Goal: Book appointment/travel/reservation

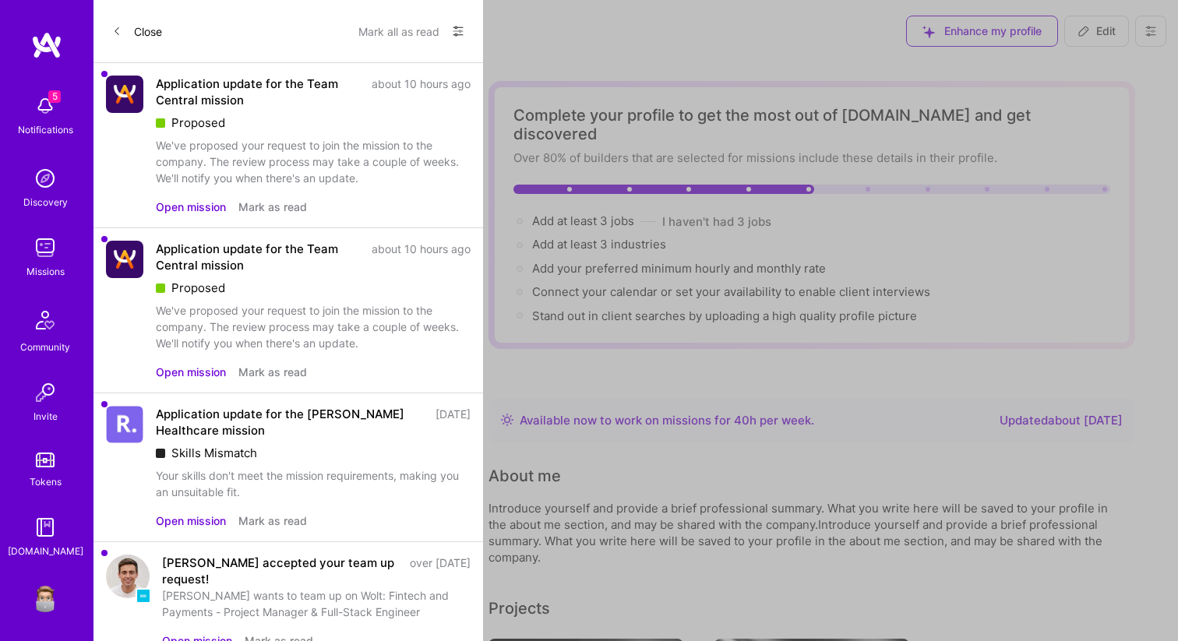
click at [425, 31] on button "Mark all as read" at bounding box center [398, 31] width 81 height 25
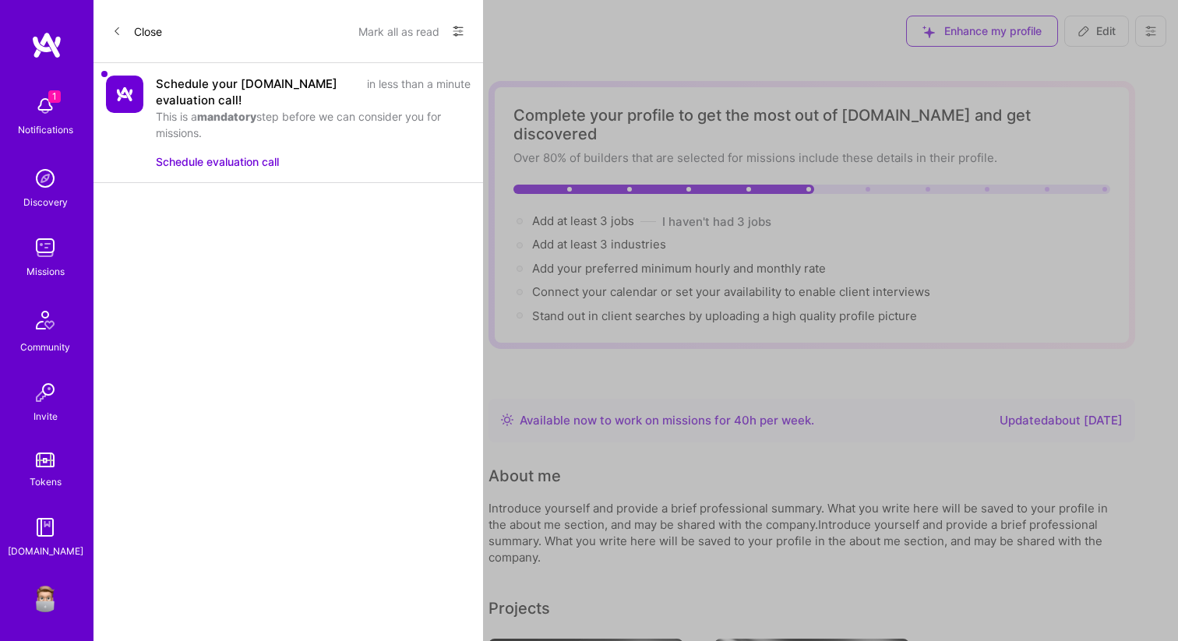
click at [234, 160] on button "Schedule evaluation call" at bounding box center [217, 161] width 123 height 16
click at [622, 252] on div "1 1 Notifications Discovery Missions Community Invite Tokens A.Guide Profile Cl…" at bounding box center [589, 482] width 1178 height 964
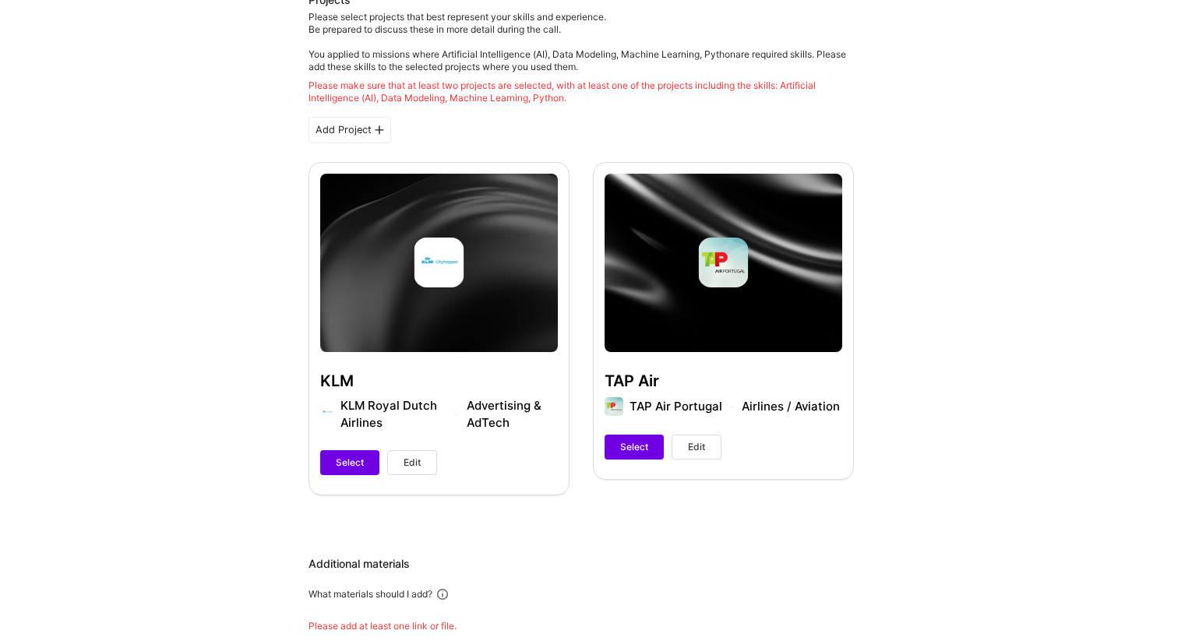
scroll to position [341, 0]
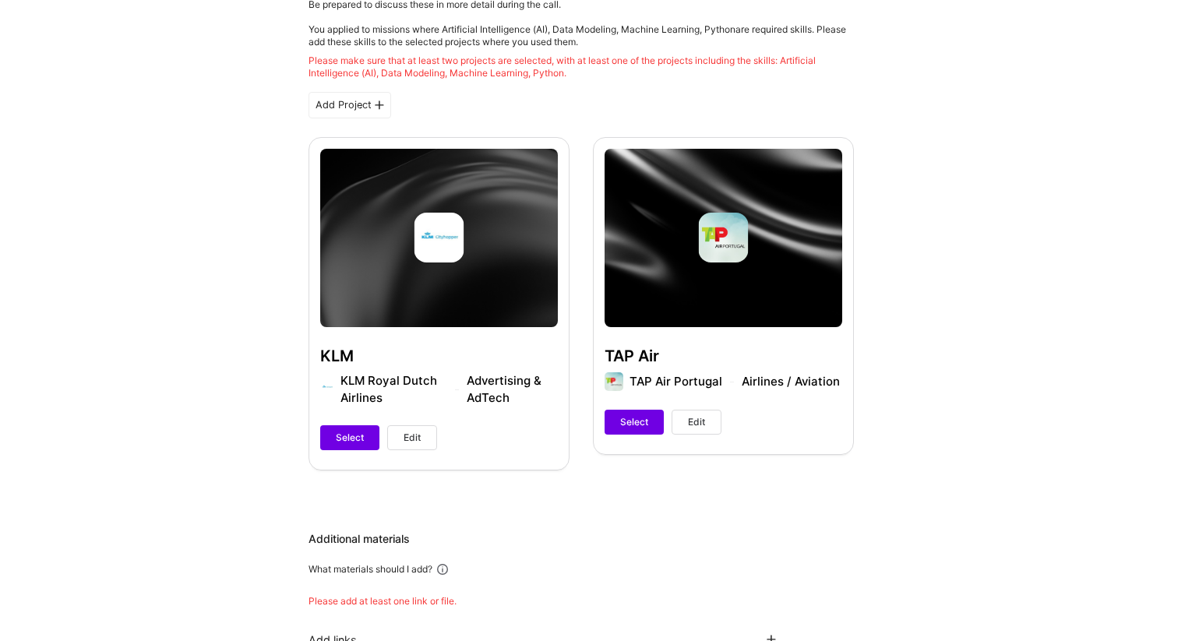
click at [404, 442] on span "Edit" at bounding box center [411, 438] width 17 height 14
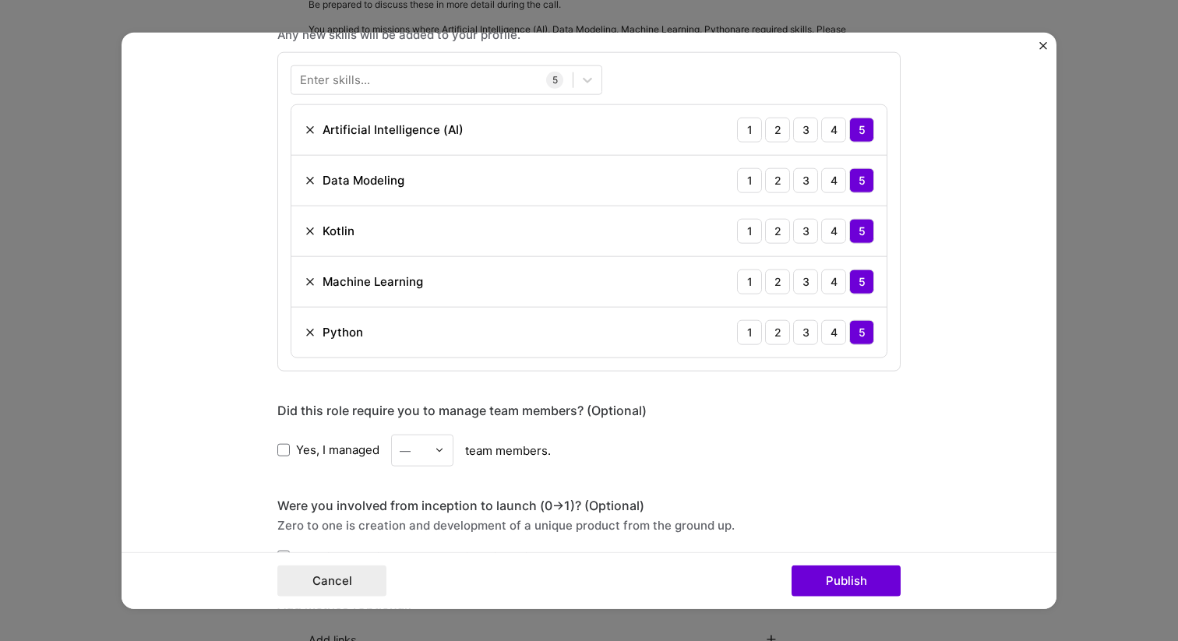
scroll to position [724, 0]
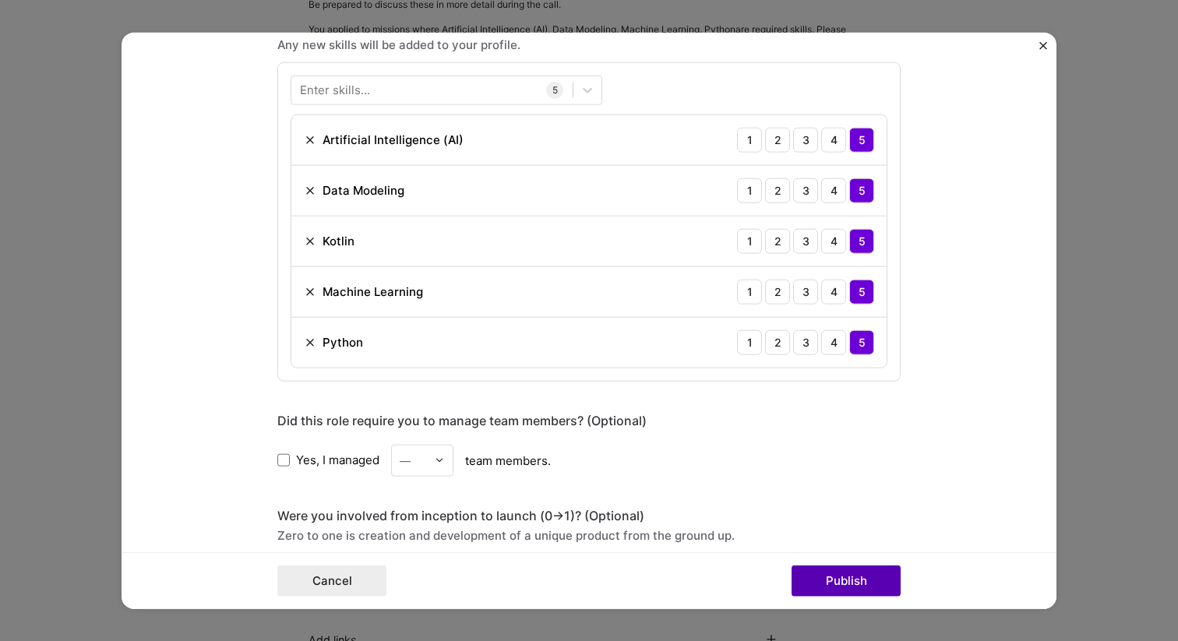
click at [858, 586] on button "Publish" at bounding box center [845, 581] width 109 height 31
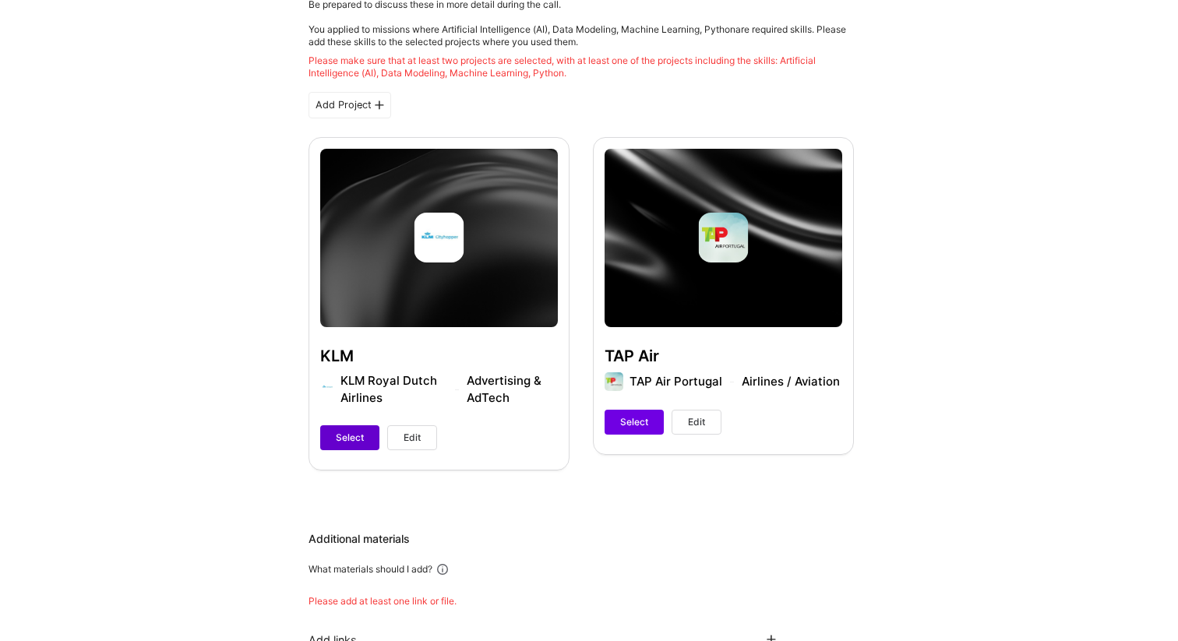
click at [354, 436] on span "Select" at bounding box center [350, 438] width 28 height 14
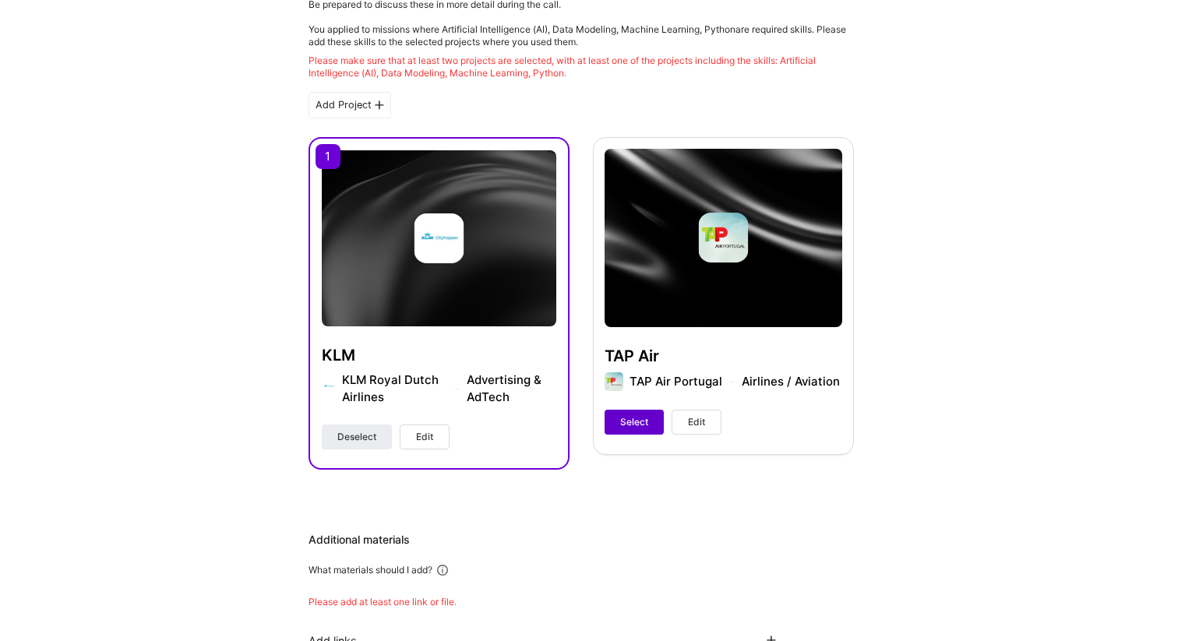
click at [641, 422] on span "Select" at bounding box center [634, 422] width 28 height 14
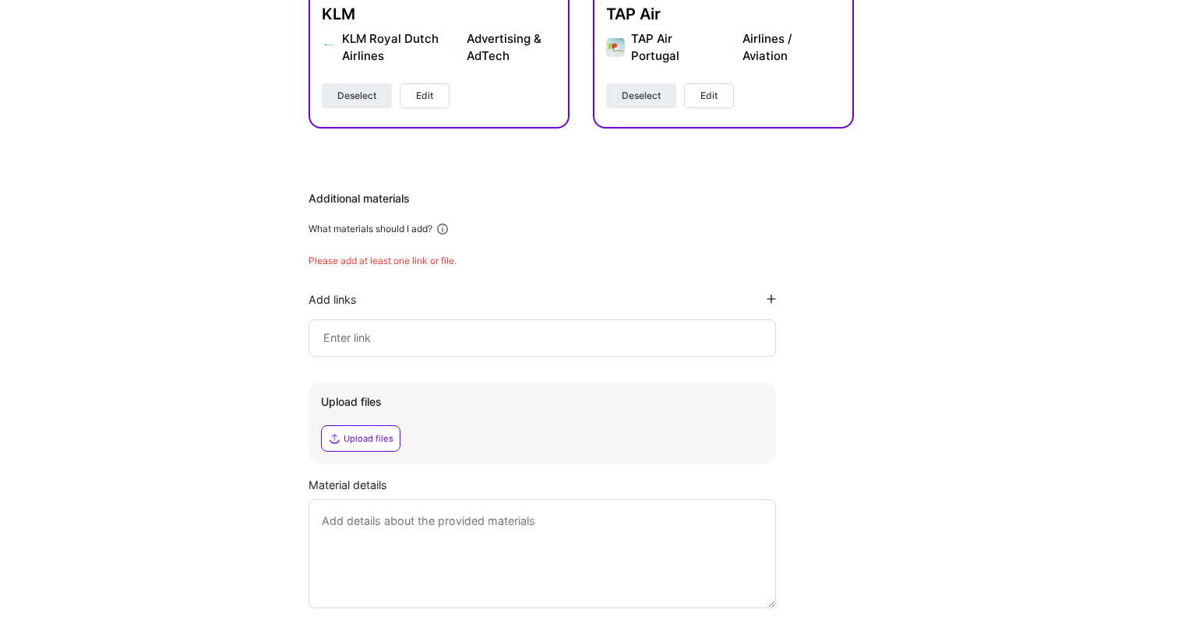
scroll to position [722, 0]
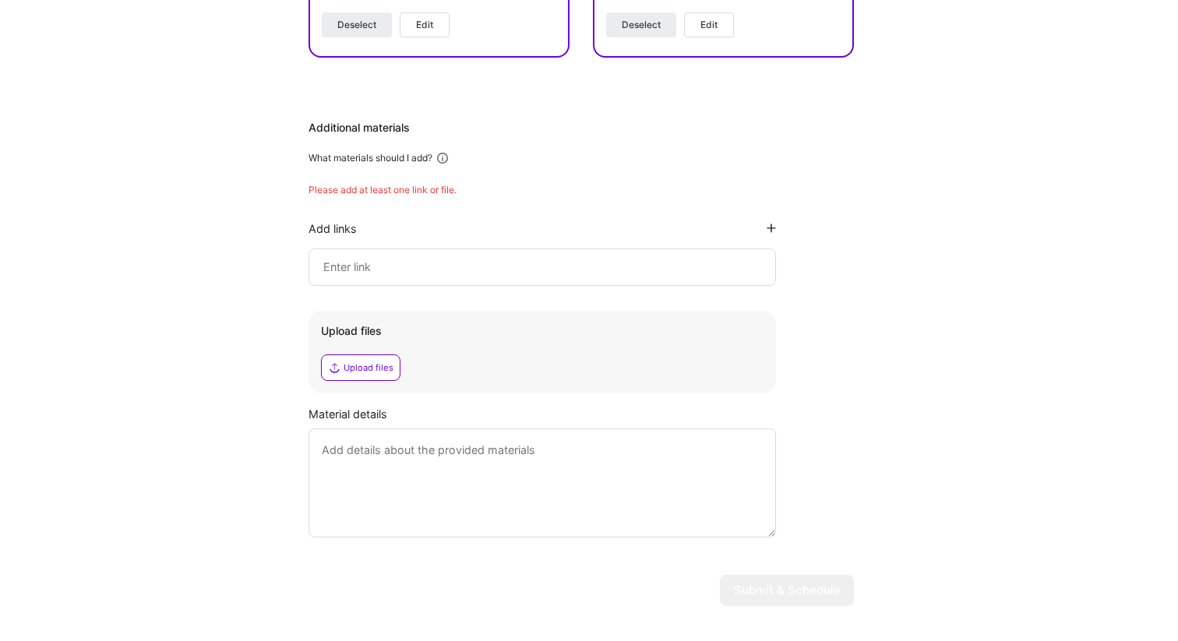
click at [563, 268] on input at bounding box center [542, 267] width 441 height 19
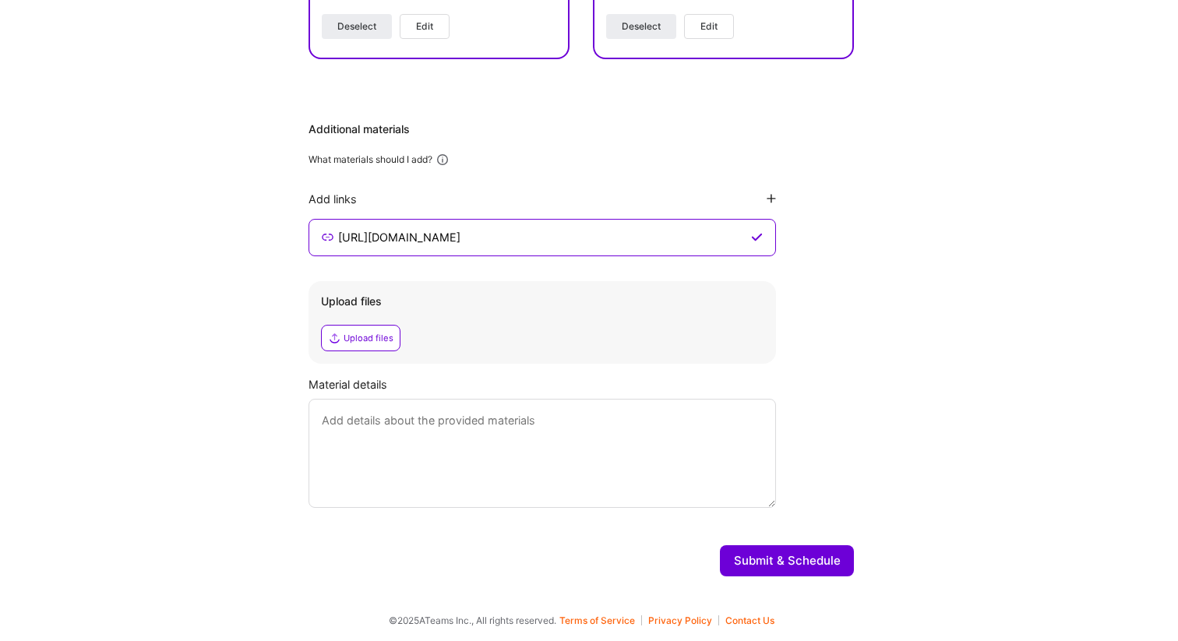
type input "https://google.com"
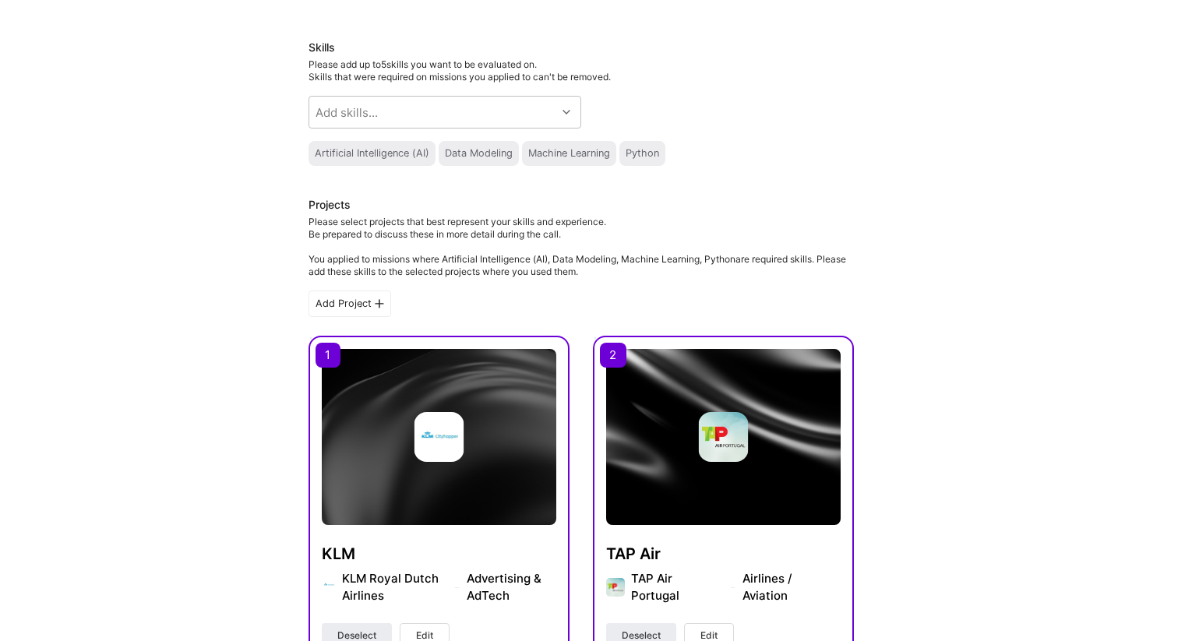
scroll to position [75, 0]
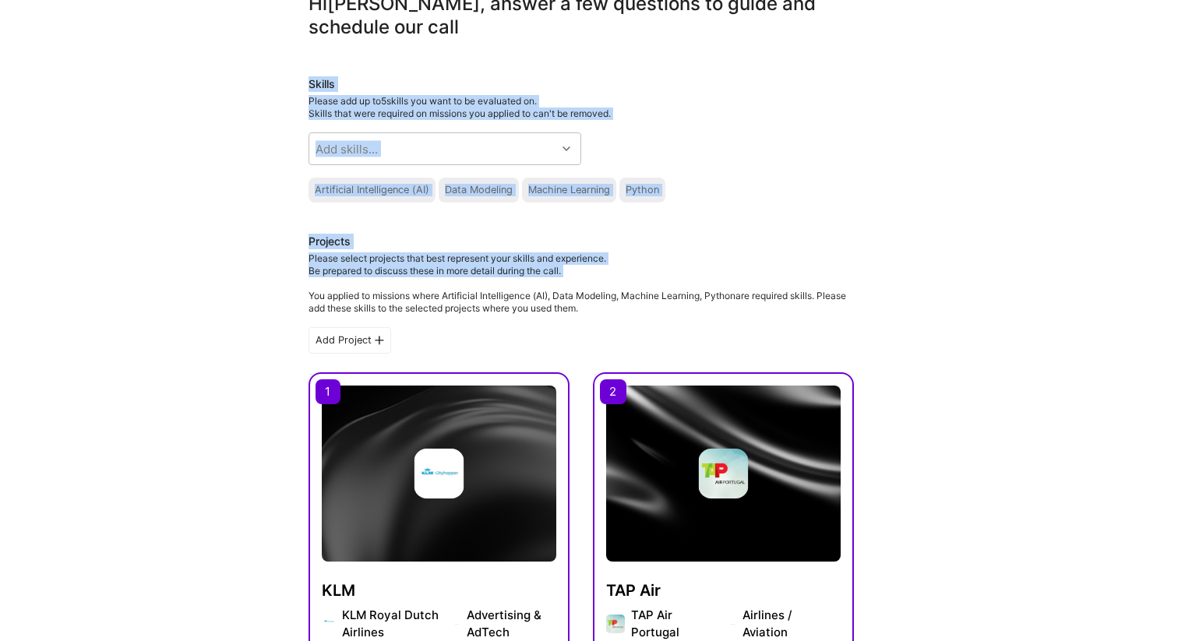
drag, startPoint x: 200, startPoint y: 76, endPoint x: 621, endPoint y: 286, distance: 470.3
click at [621, 286] on div "Hi Eliot , answer a few questions to guide and schedule our call Skills Please …" at bounding box center [581, 613] width 1162 height 1242
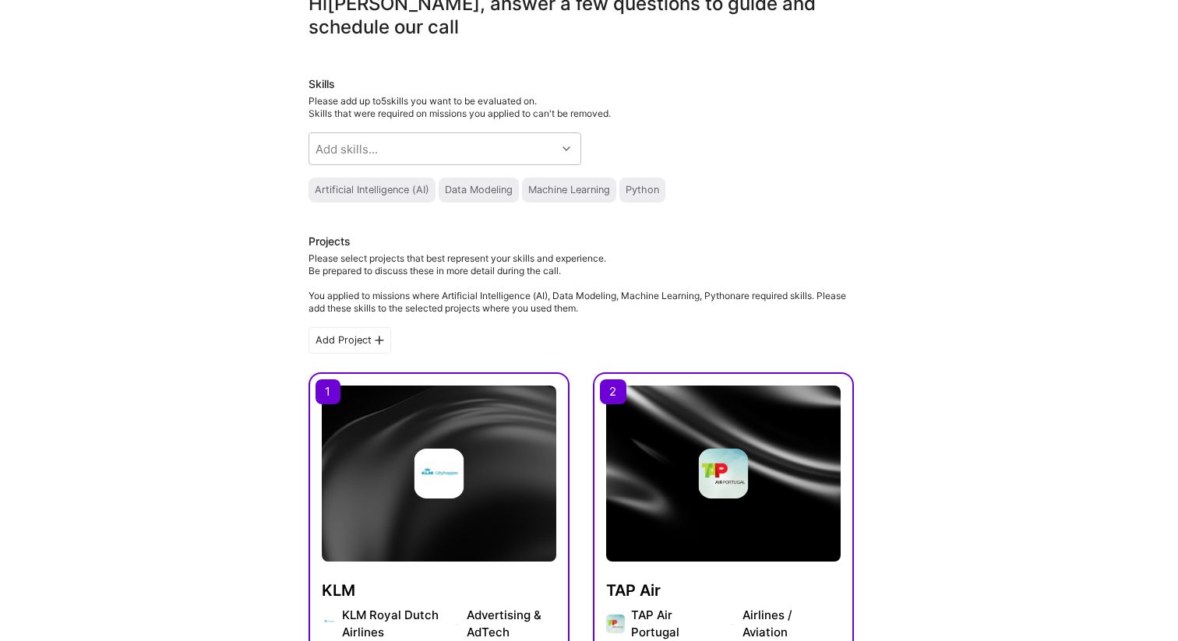
click at [632, 294] on div "Please select projects that best represent your skills and experience. Be prepa…" at bounding box center [580, 283] width 545 height 62
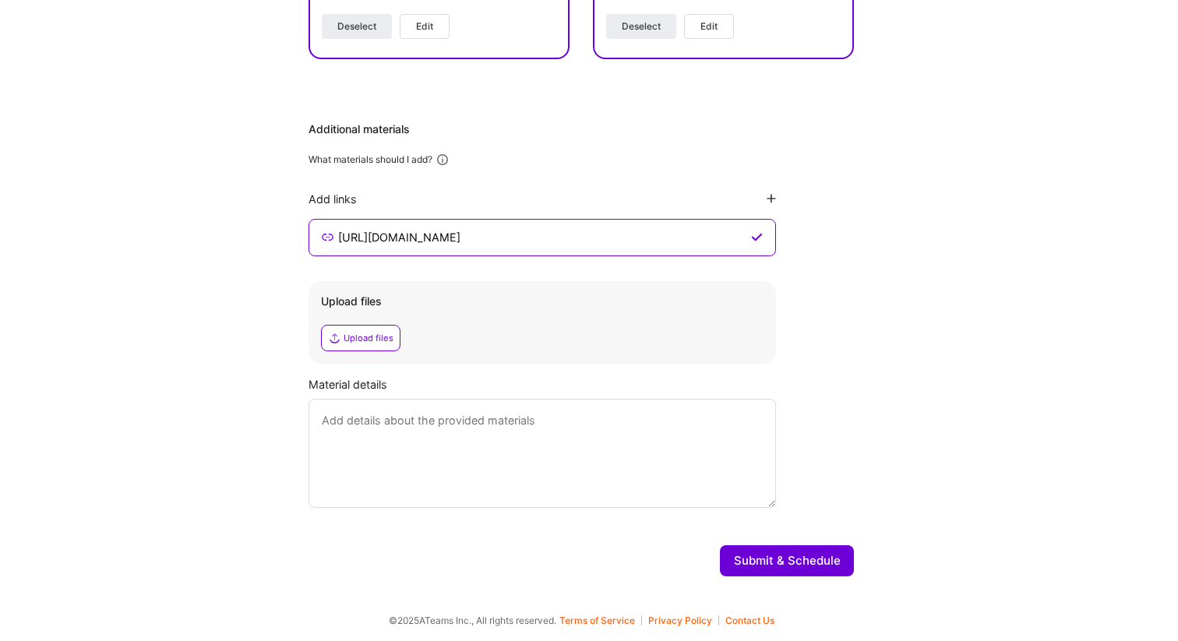
click at [807, 561] on button "Submit & Schedule" at bounding box center [787, 560] width 134 height 31
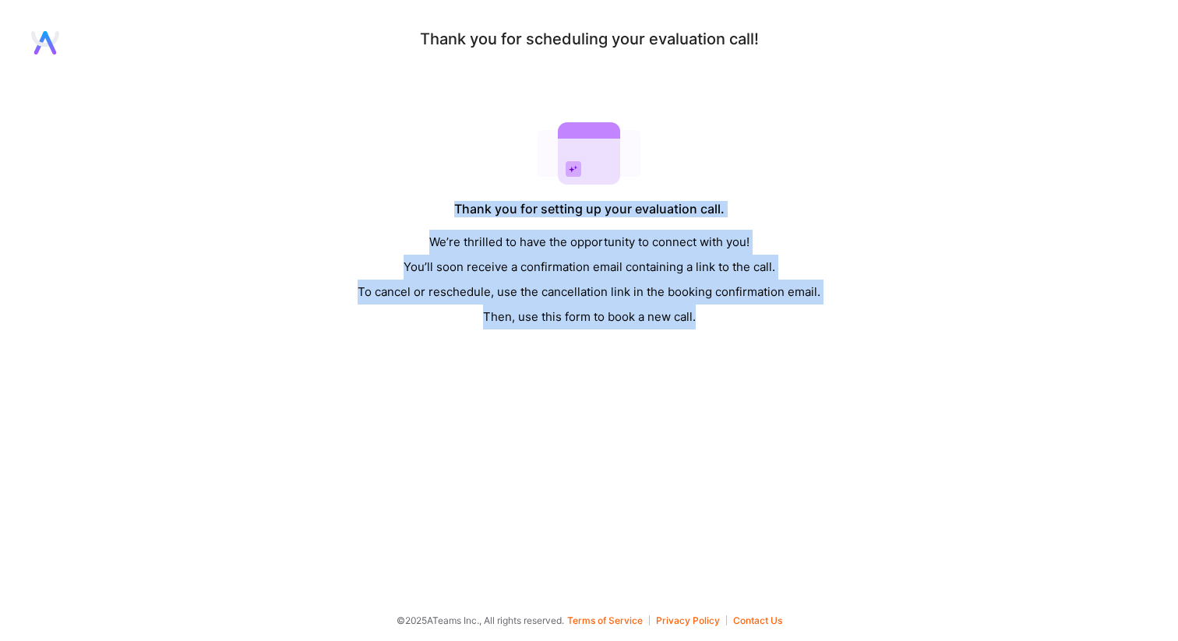
drag, startPoint x: 491, startPoint y: 382, endPoint x: 538, endPoint y: 76, distance: 309.8
click at [544, 75] on div "Thank you for scheduling your evaluation call! Thank you for setting up your ev…" at bounding box center [589, 305] width 1178 height 548
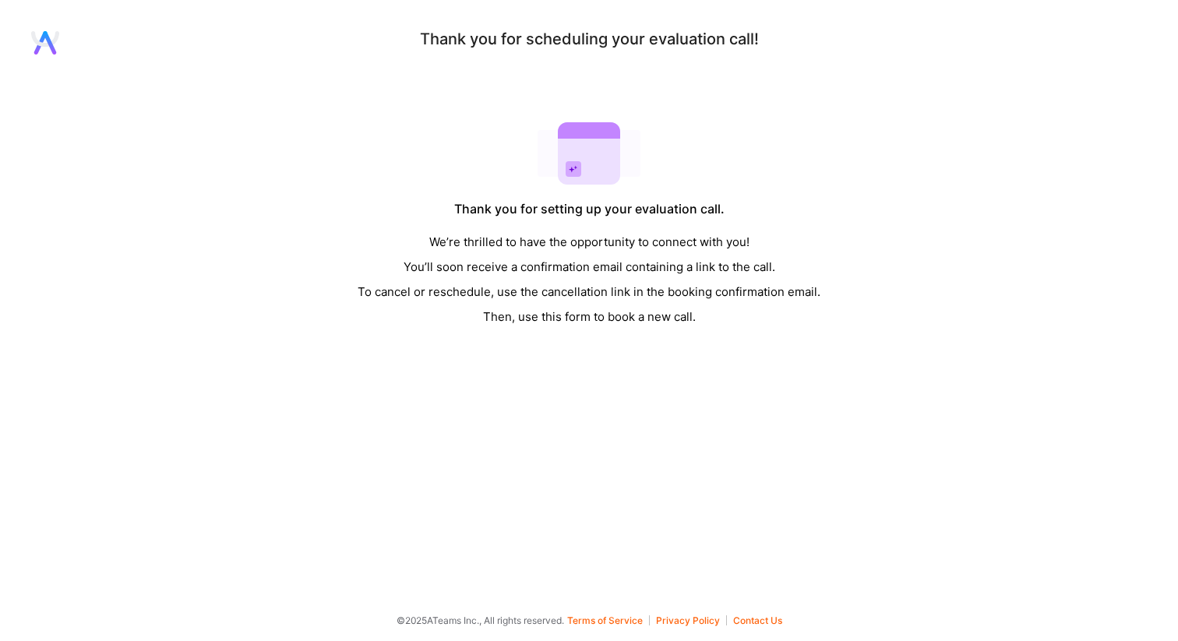
click at [471, 125] on div "Thank you for scheduling your evaluation call! Thank you for setting up your ev…" at bounding box center [589, 180] width 1178 height 298
click at [37, 37] on icon at bounding box center [45, 42] width 28 height 23
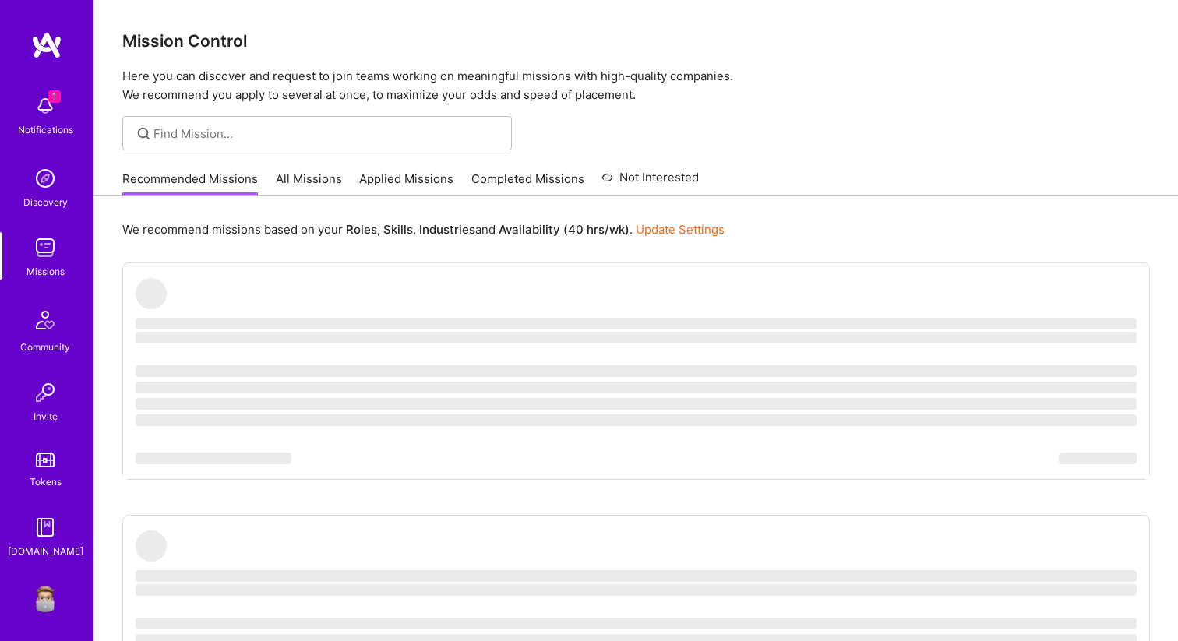
click at [37, 110] on img at bounding box center [45, 105] width 31 height 31
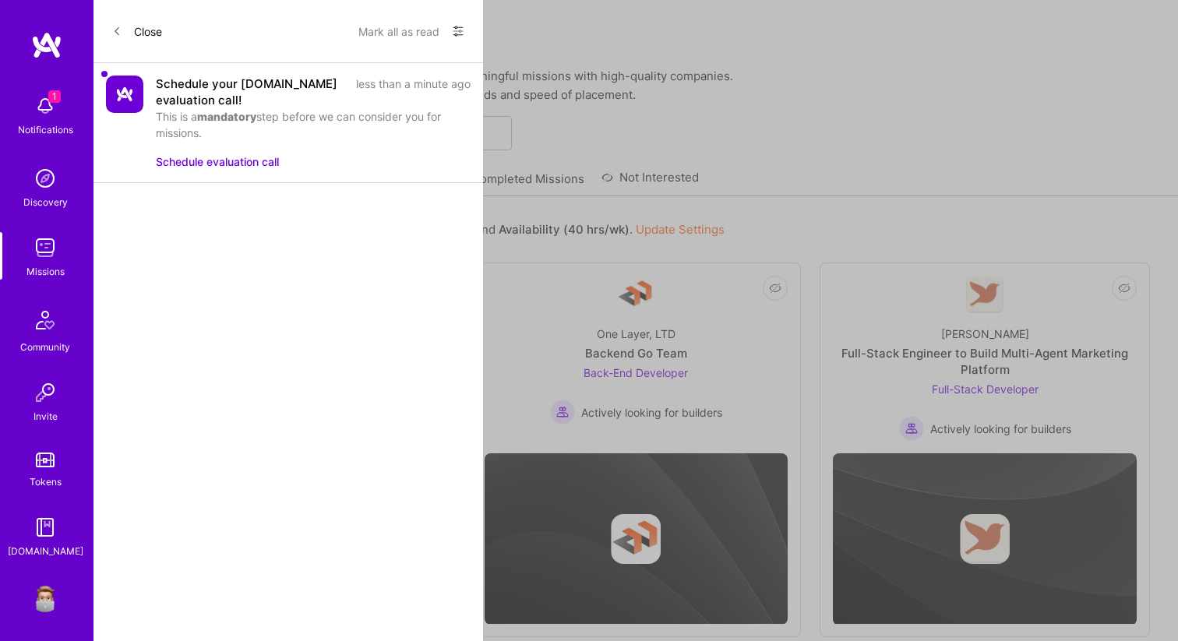
click at [454, 27] on icon at bounding box center [457, 30] width 9 height 9
click at [374, 76] on div "Show all notifications" at bounding box center [363, 63] width 201 height 31
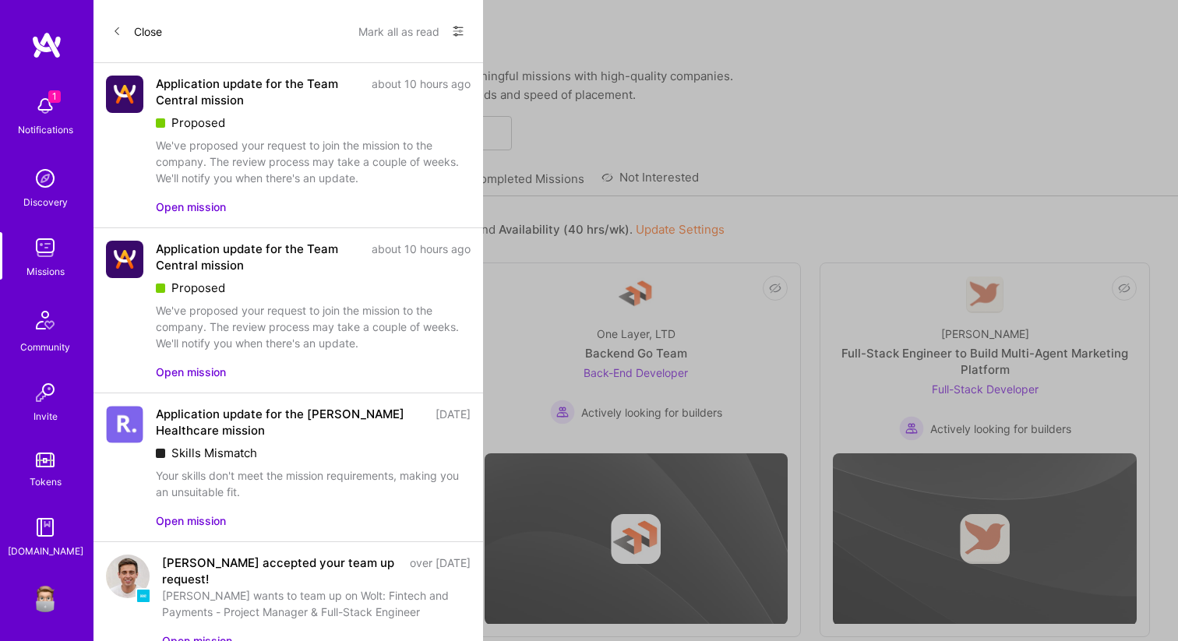
click at [136, 33] on button "Close" at bounding box center [137, 31] width 50 height 25
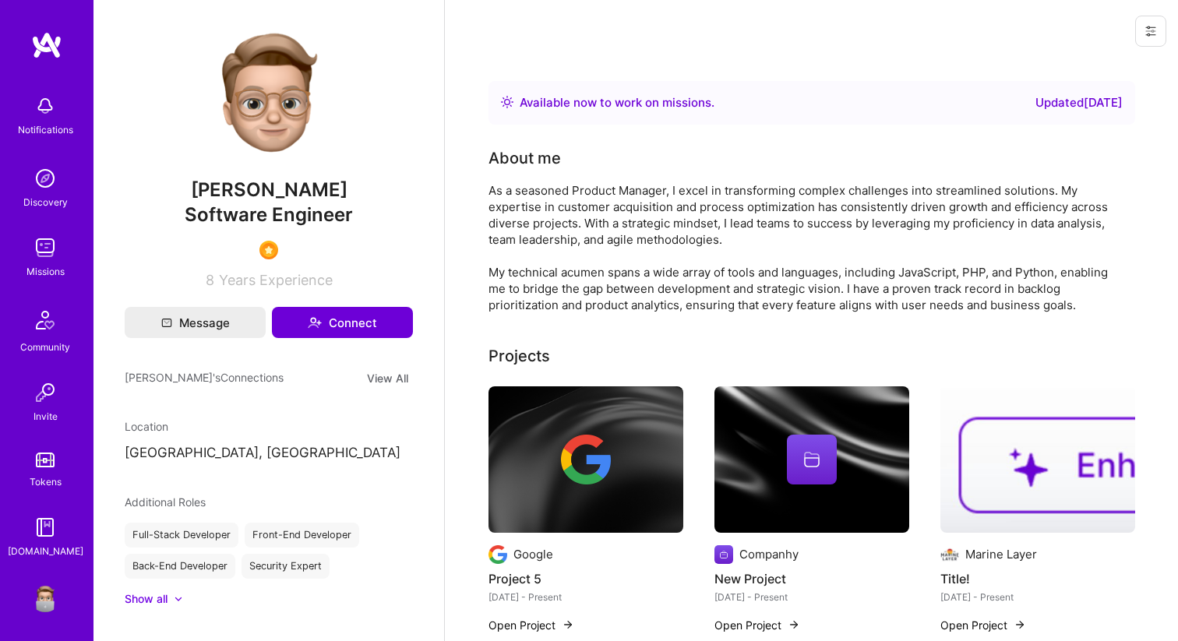
click at [1158, 32] on button at bounding box center [1150, 31] width 31 height 31
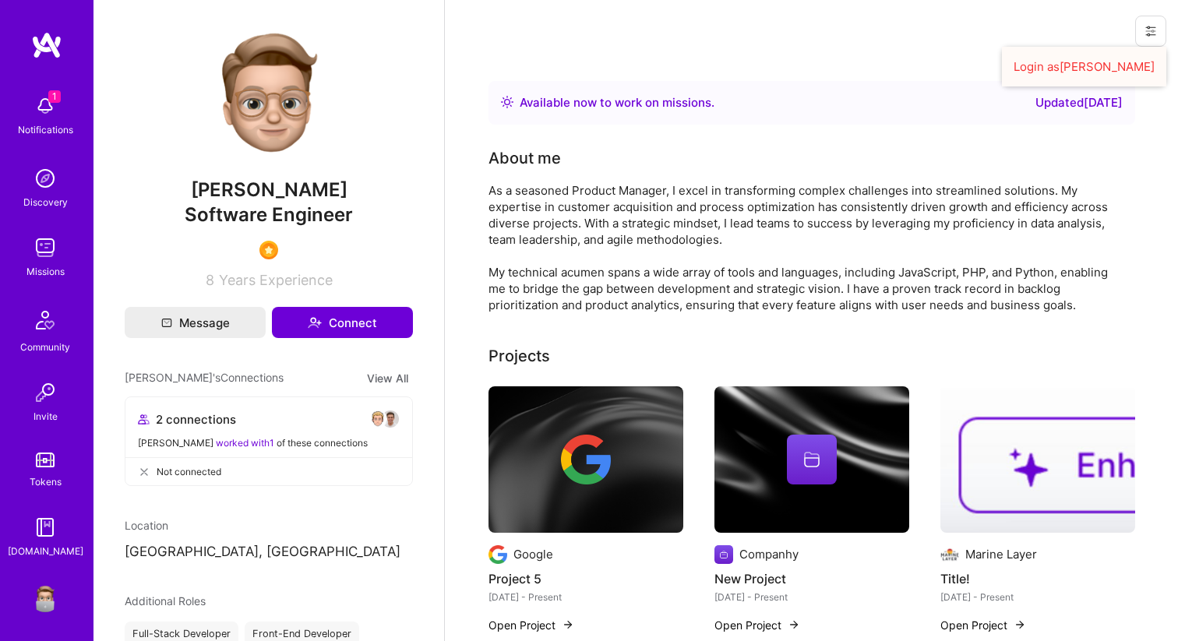
click at [1112, 62] on button "Login as Eliot" at bounding box center [1084, 67] width 164 height 40
